Goal: Register for event/course

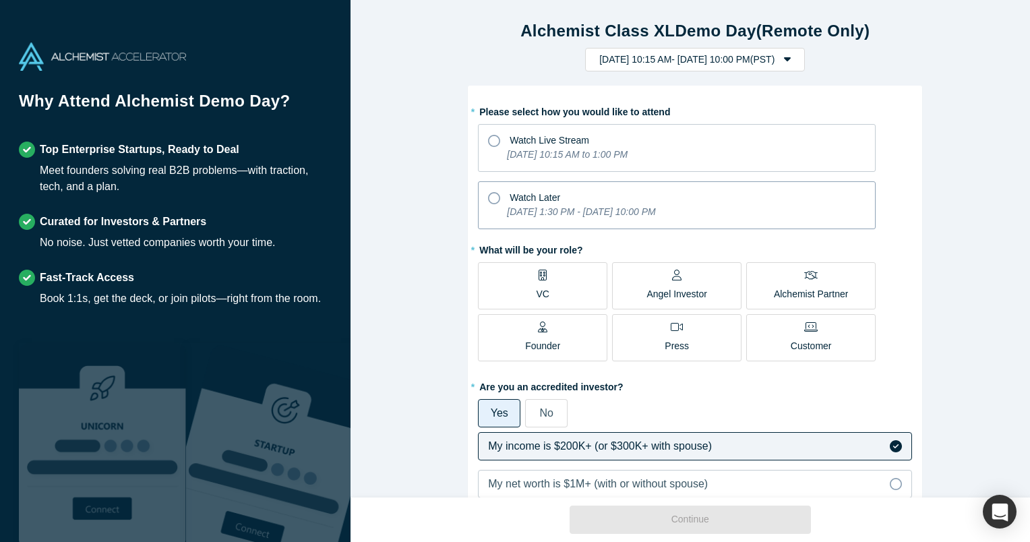
click at [488, 197] on icon at bounding box center [494, 198] width 12 height 12
click at [0, 0] on input "Watch Later [DATE] 1:30 PM - [DATE] 10:00 PM" at bounding box center [0, 0] width 0 height 0
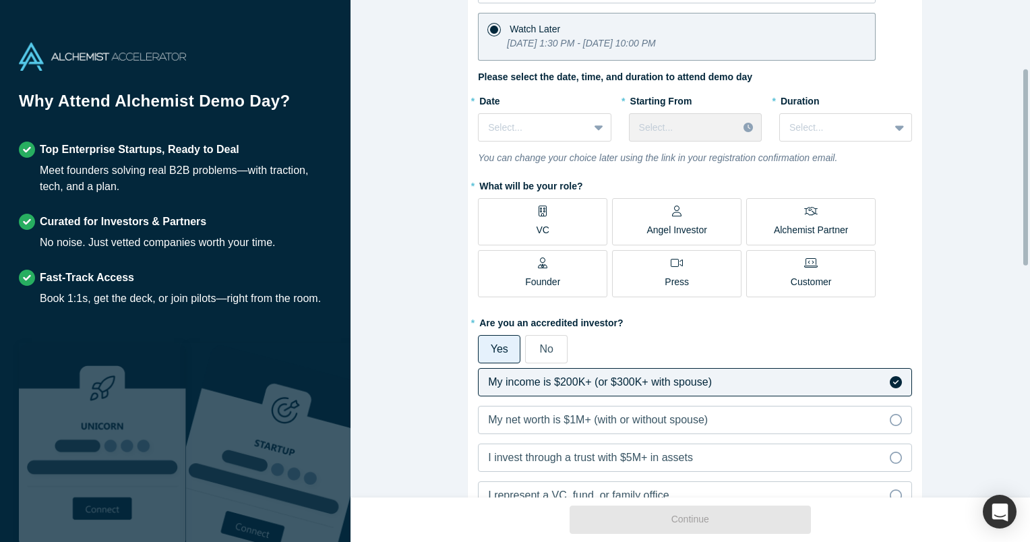
scroll to position [173, 0]
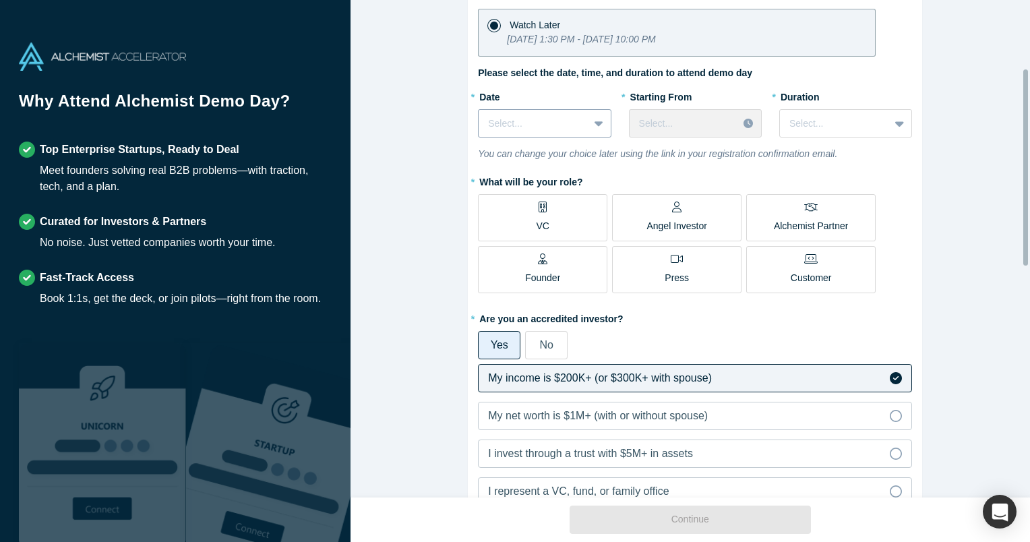
click at [574, 121] on div "Select..." at bounding box center [533, 124] width 109 height 22
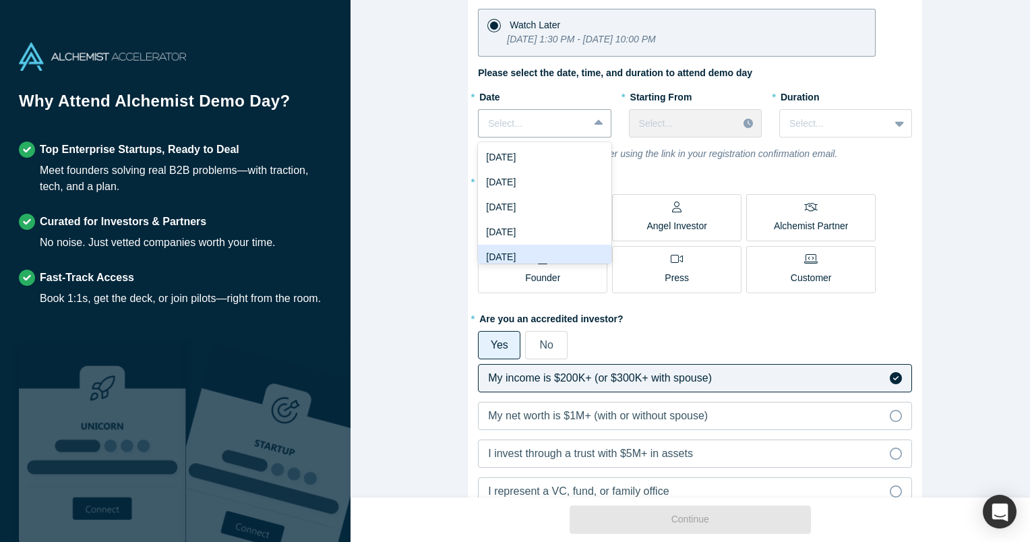
click at [558, 251] on div "[DATE]" at bounding box center [544, 257] width 133 height 25
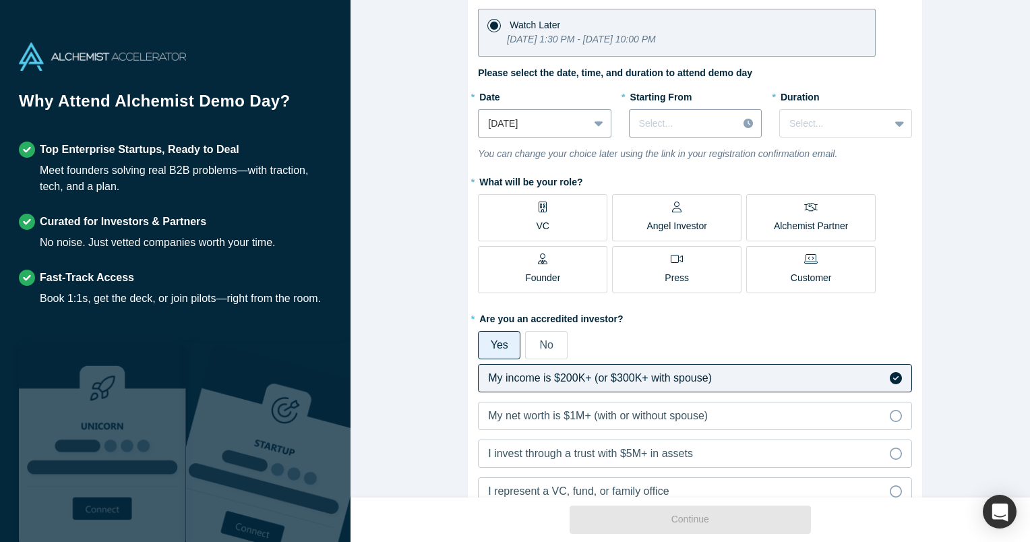
click at [738, 119] on div at bounding box center [749, 123] width 23 height 20
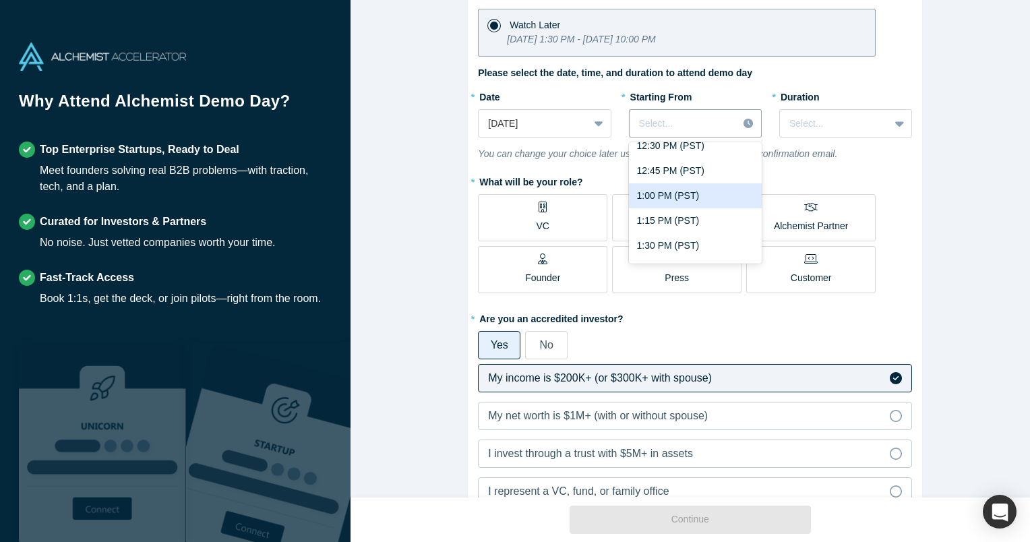
scroll to position [1238, 0]
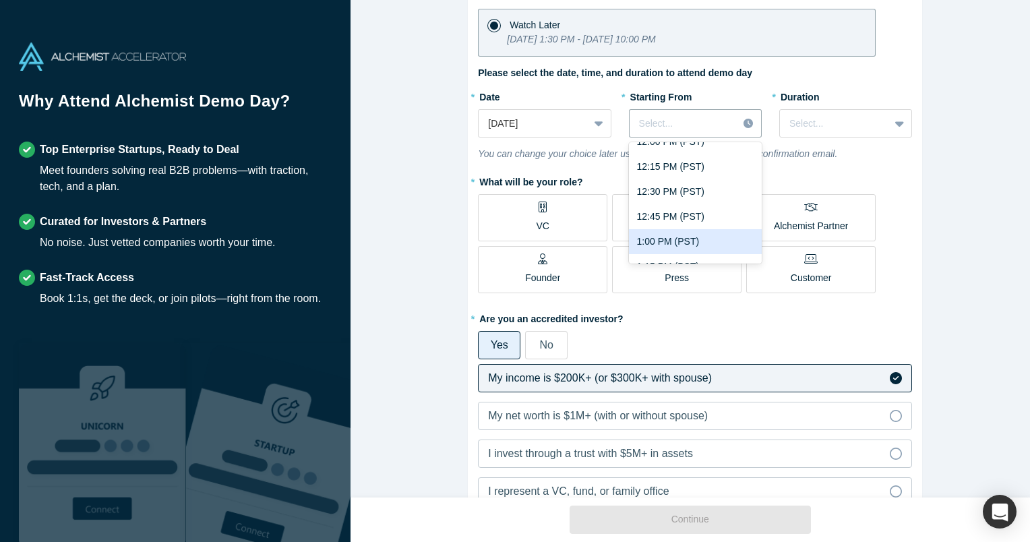
click at [699, 235] on div "1:00 PM (PST)" at bounding box center [695, 241] width 133 height 25
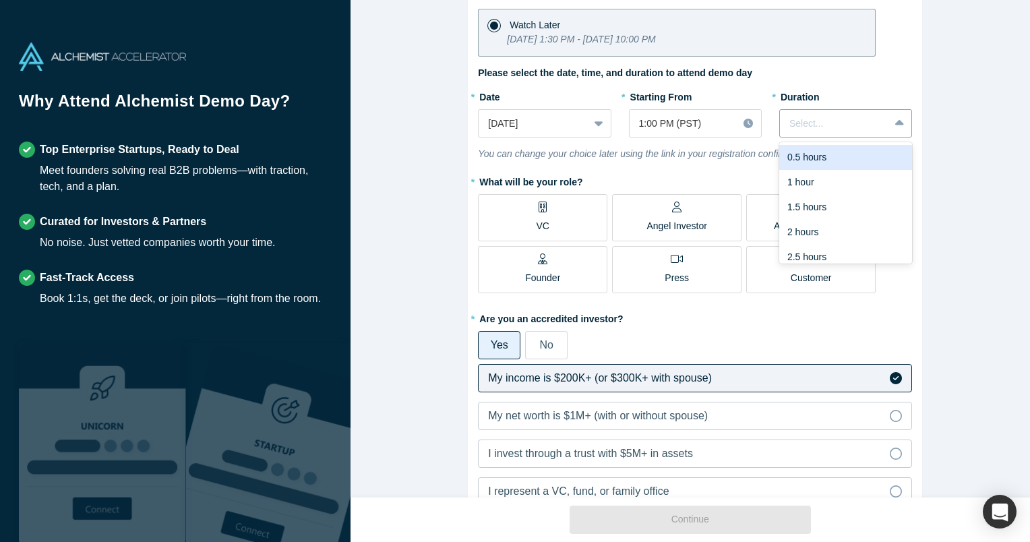
click at [866, 119] on div at bounding box center [835, 123] width 90 height 17
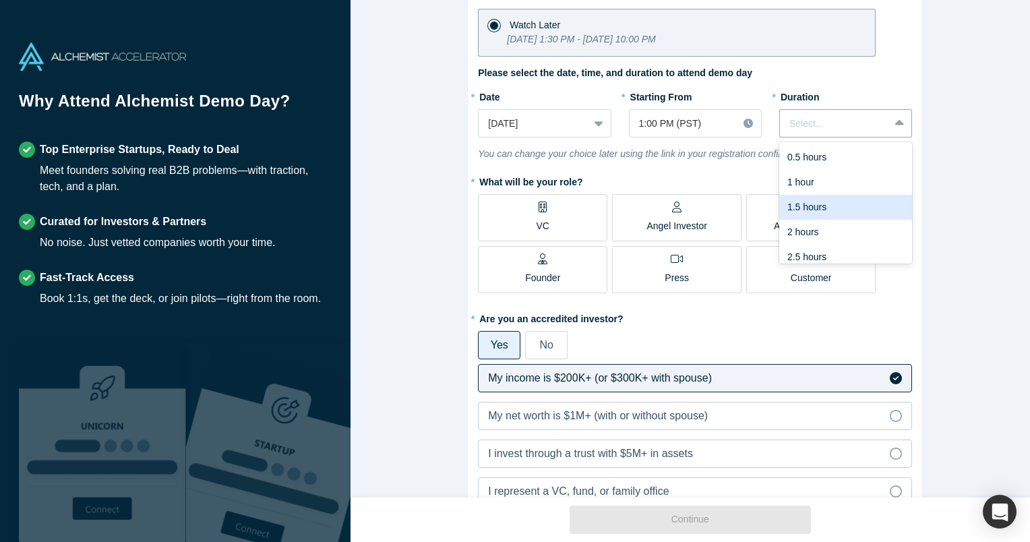
scroll to position [34, 0]
click at [851, 191] on div "2 hours" at bounding box center [845, 198] width 133 height 25
click at [795, 219] on p "Alchemist Partner" at bounding box center [811, 226] width 74 height 14
click at [0, 0] on input "Alchemist Partner" at bounding box center [0, 0] width 0 height 0
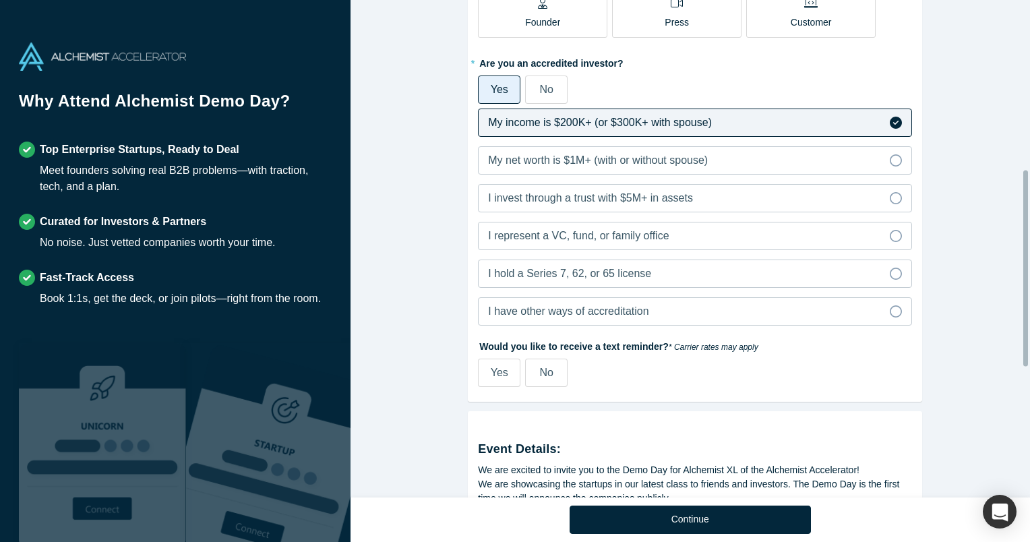
scroll to position [429, 0]
click at [627, 237] on span "I represent a VC, fund, or family office" at bounding box center [578, 234] width 181 height 11
click at [0, 0] on input "I represent a VC, fund, or family office" at bounding box center [0, 0] width 0 height 0
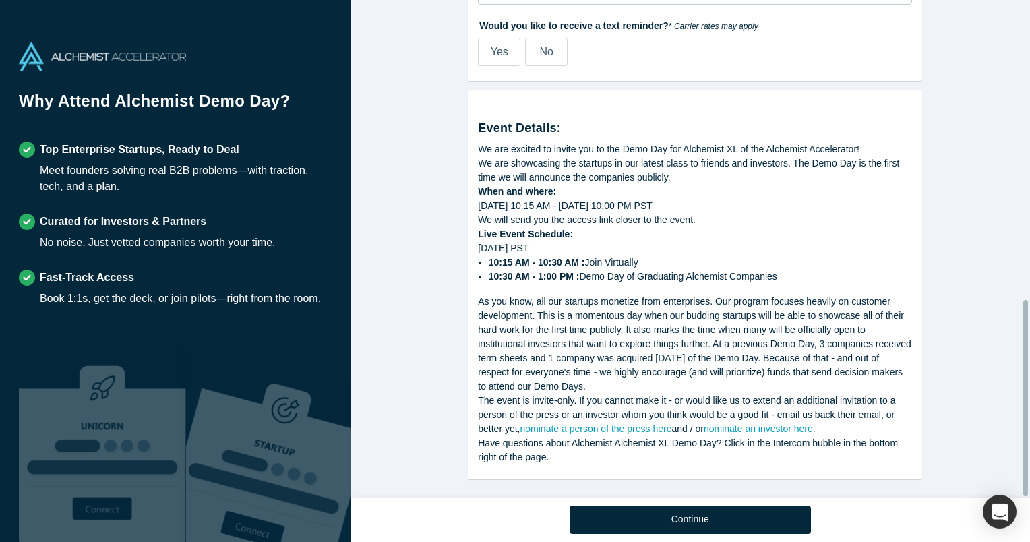
scroll to position [758, 0]
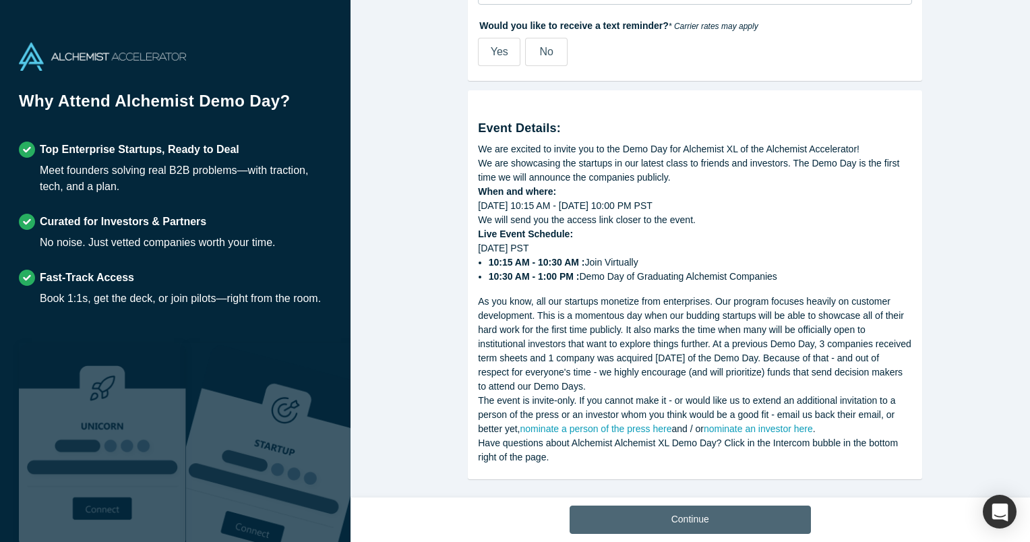
click at [639, 510] on button "Continue" at bounding box center [690, 520] width 241 height 28
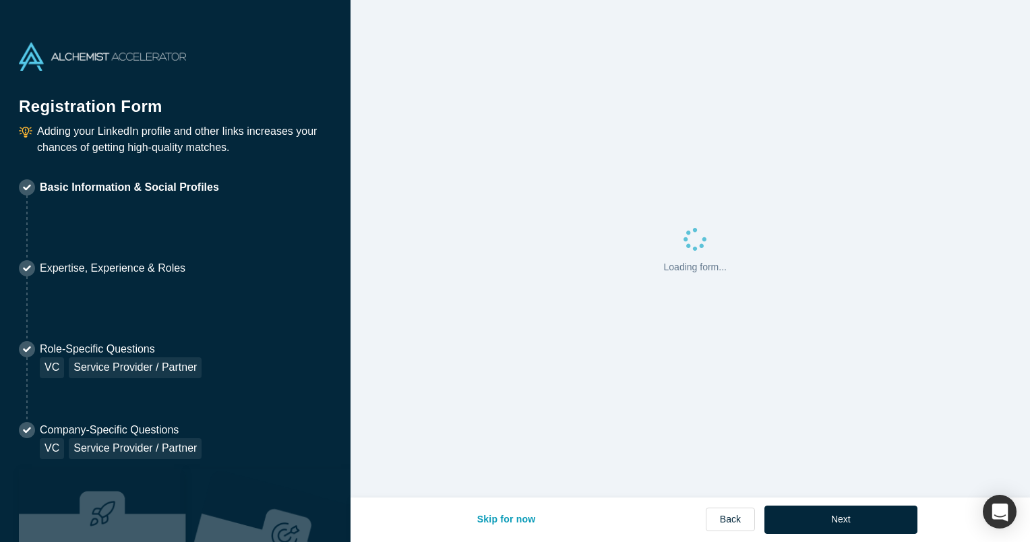
select select "US"
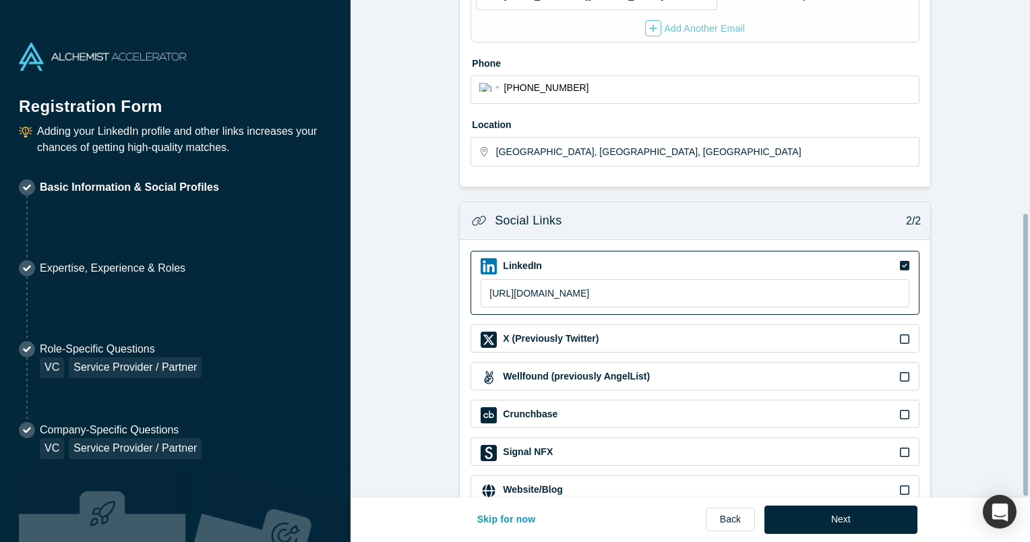
scroll to position [375, 0]
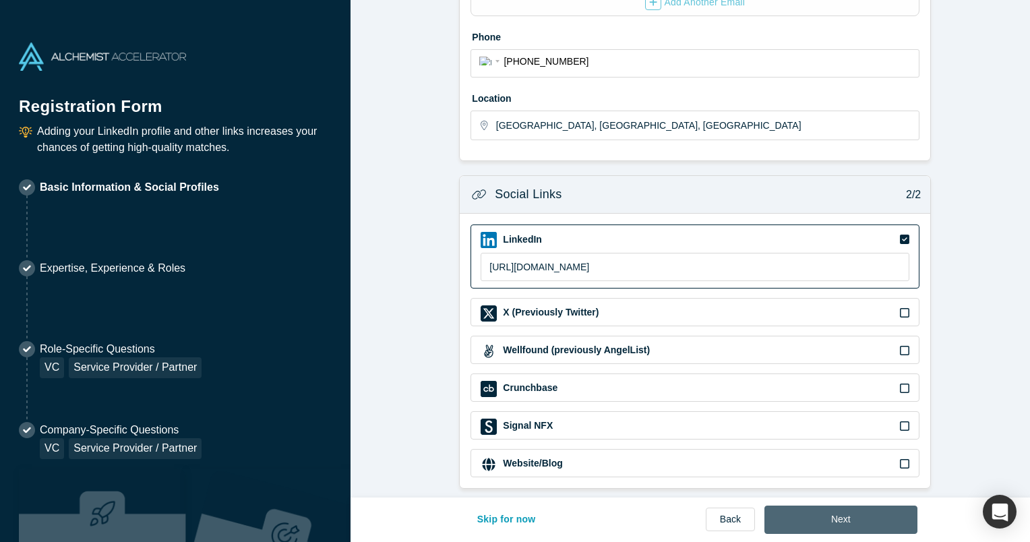
click at [804, 519] on button "Next" at bounding box center [841, 520] width 153 height 28
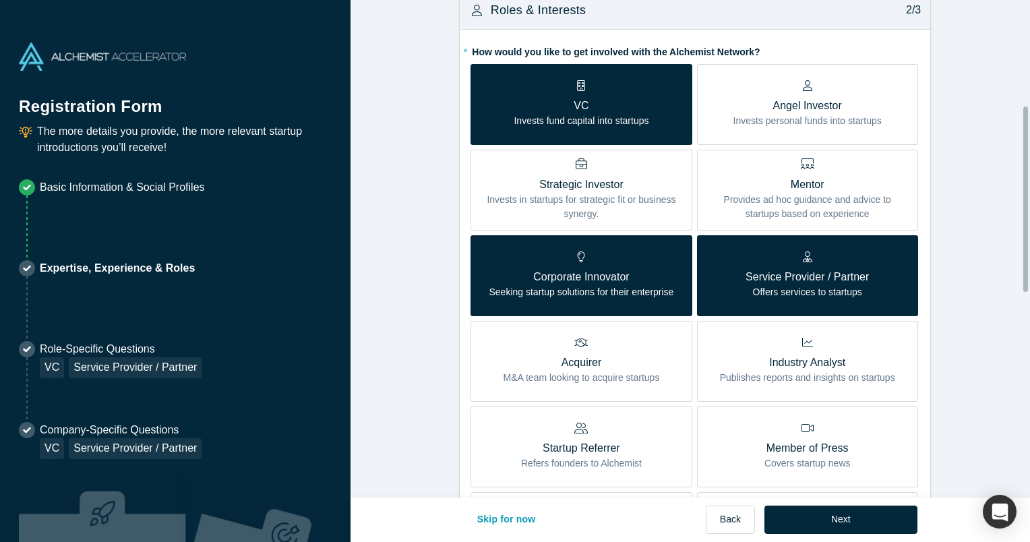
scroll to position [283, 0]
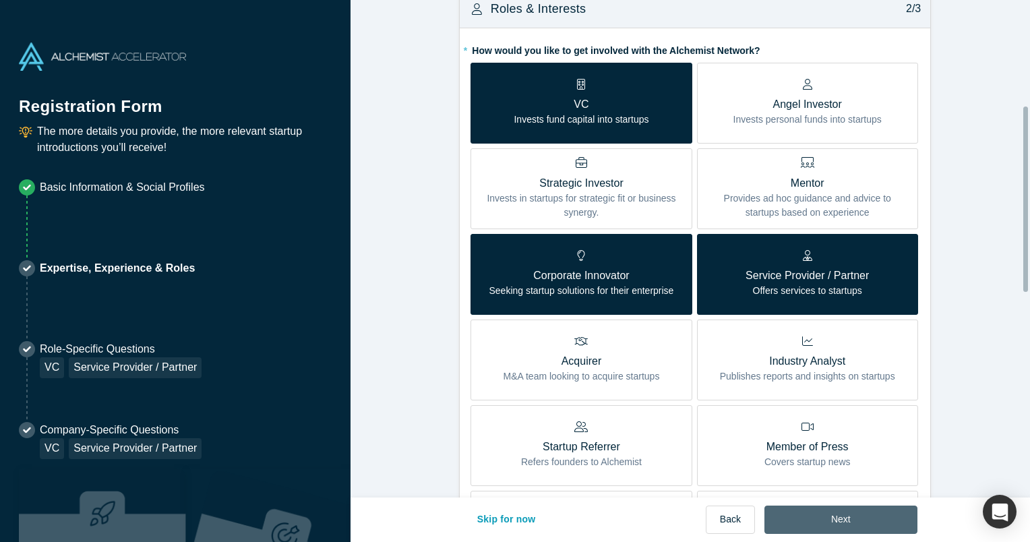
click at [862, 528] on button "Next" at bounding box center [841, 520] width 153 height 28
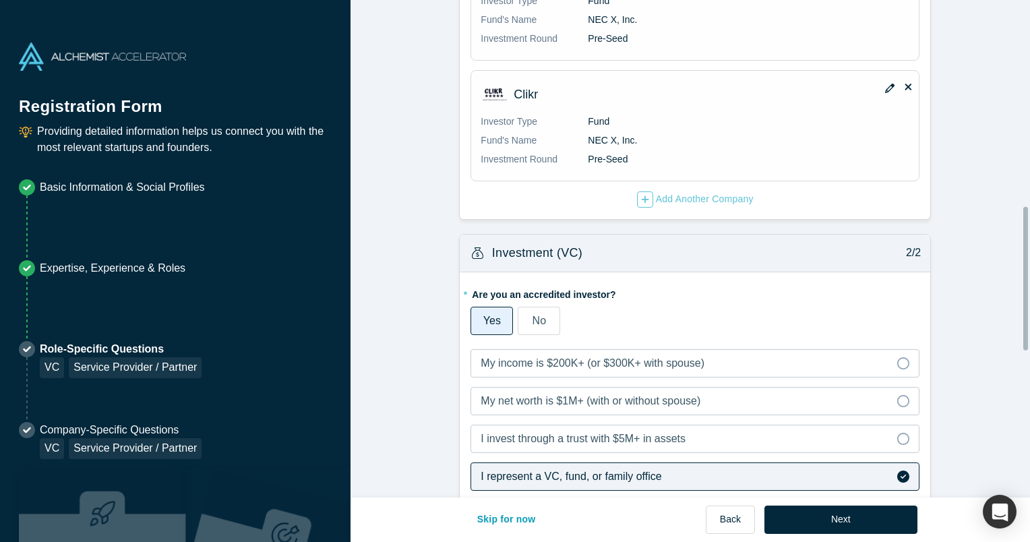
scroll to position [860, 0]
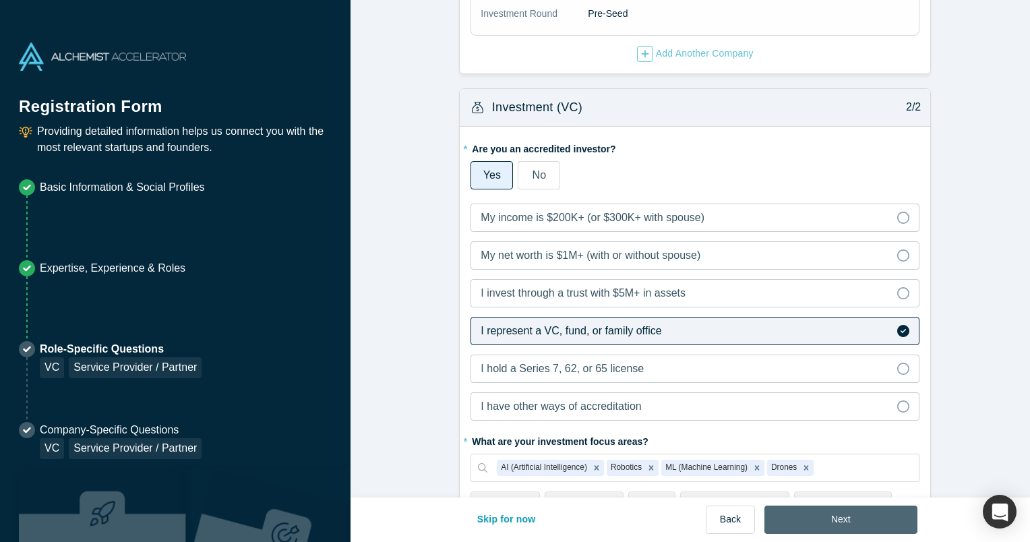
click at [854, 529] on button "Next" at bounding box center [841, 520] width 153 height 28
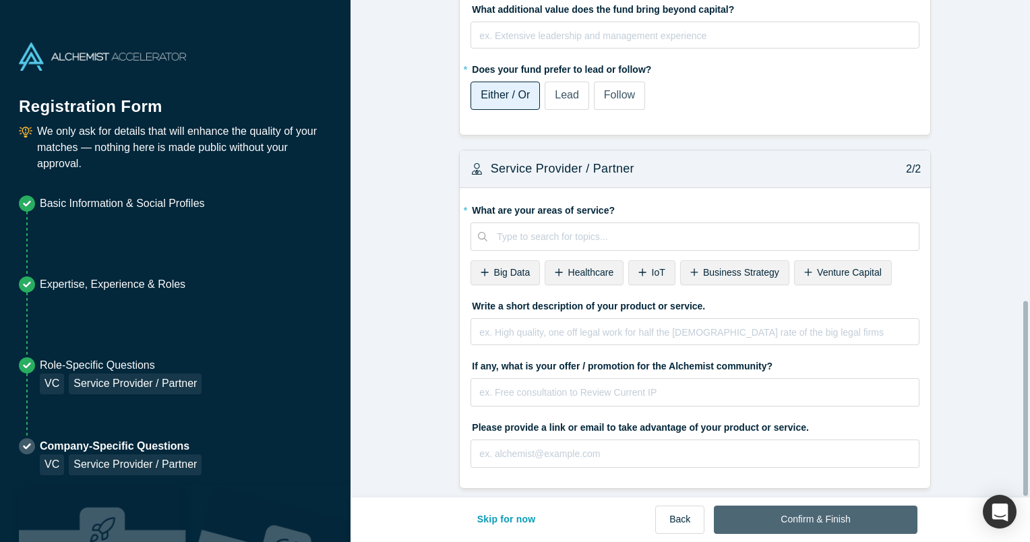
scroll to position [0, 0]
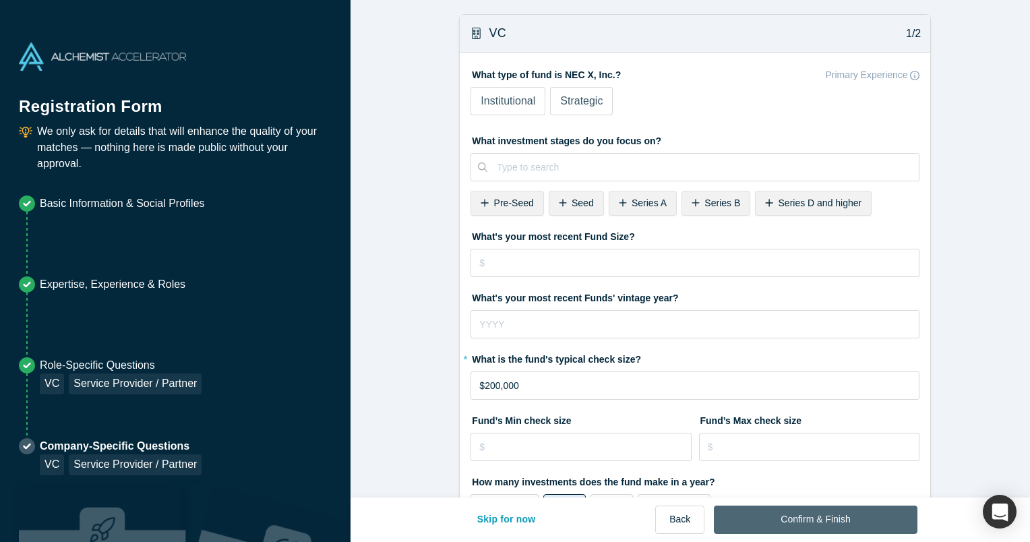
click at [843, 522] on button "Confirm & Finish" at bounding box center [815, 520] width 203 height 28
